Goal: Obtain resource: Obtain resource

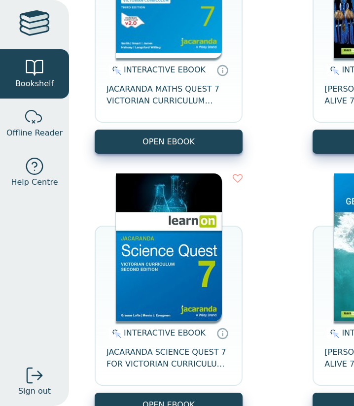
scroll to position [227, 0]
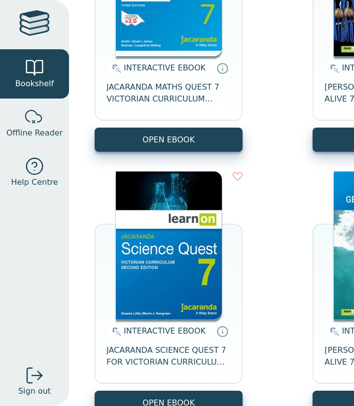
click at [195, 272] on img at bounding box center [169, 245] width 106 height 148
